Goal: Check status

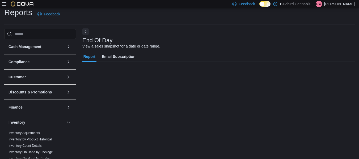
click at [87, 32] on button "Next" at bounding box center [85, 31] width 6 height 6
